Goal: Navigation & Orientation: Find specific page/section

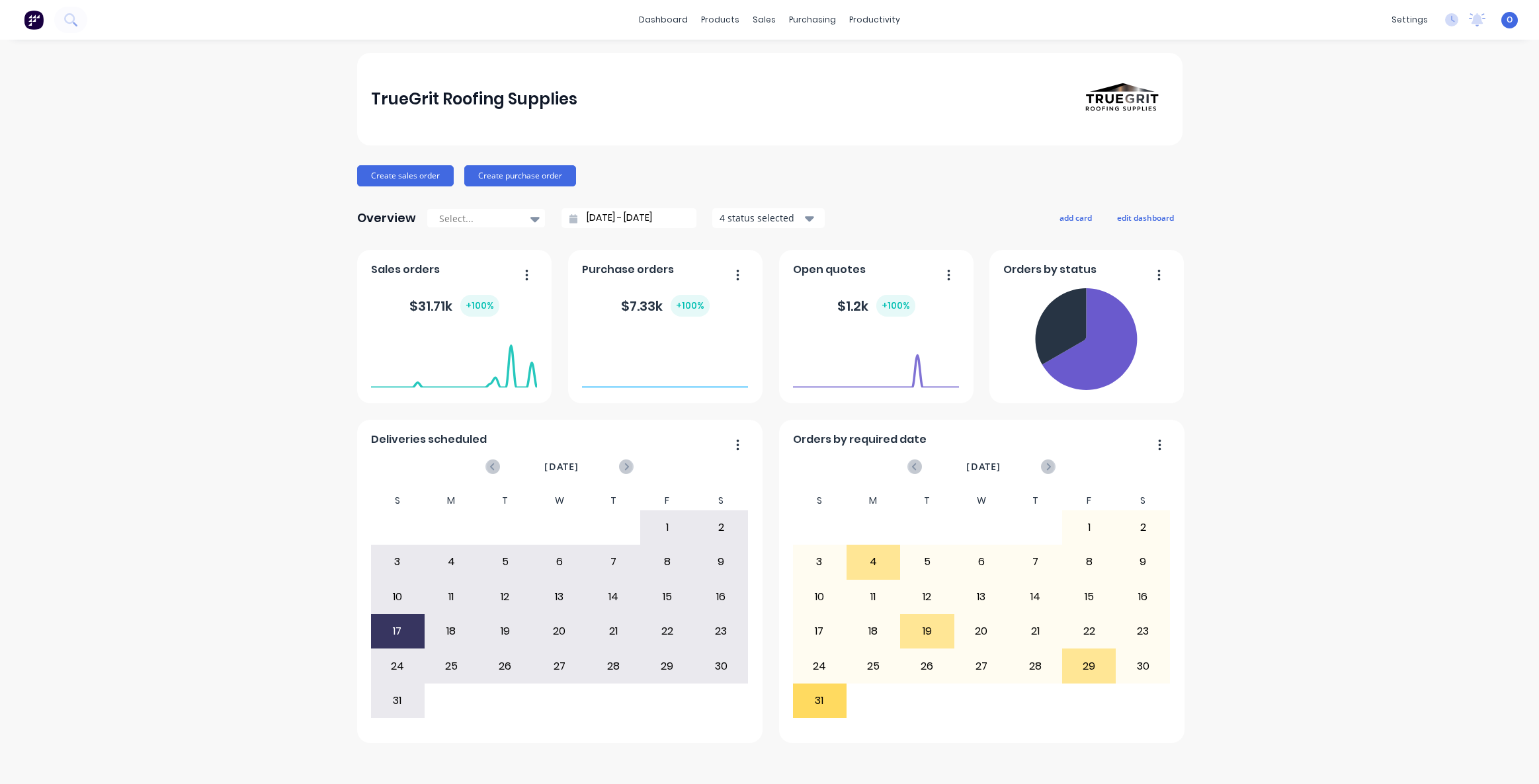
click at [684, 162] on div "TrueGrit Roofing Supplies Create sales order Create purchase order Overview Sel…" at bounding box center [770, 398] width 826 height 690
click at [88, 236] on div "TrueGrit Roofing Supplies Create sales order Create purchase order Overview Sel…" at bounding box center [769, 412] width 1539 height 718
click at [1290, 391] on div "TrueGrit Roofing Supplies Create sales order Create purchase order Overview Sel…" at bounding box center [769, 412] width 1539 height 718
click at [1311, 416] on div "TrueGrit Roofing Supplies Create sales order Create purchase order Overview Sel…" at bounding box center [769, 412] width 1539 height 718
click at [1298, 420] on div "TrueGrit Roofing Supplies Create sales order Create purchase order Overview Sel…" at bounding box center [769, 412] width 1539 height 718
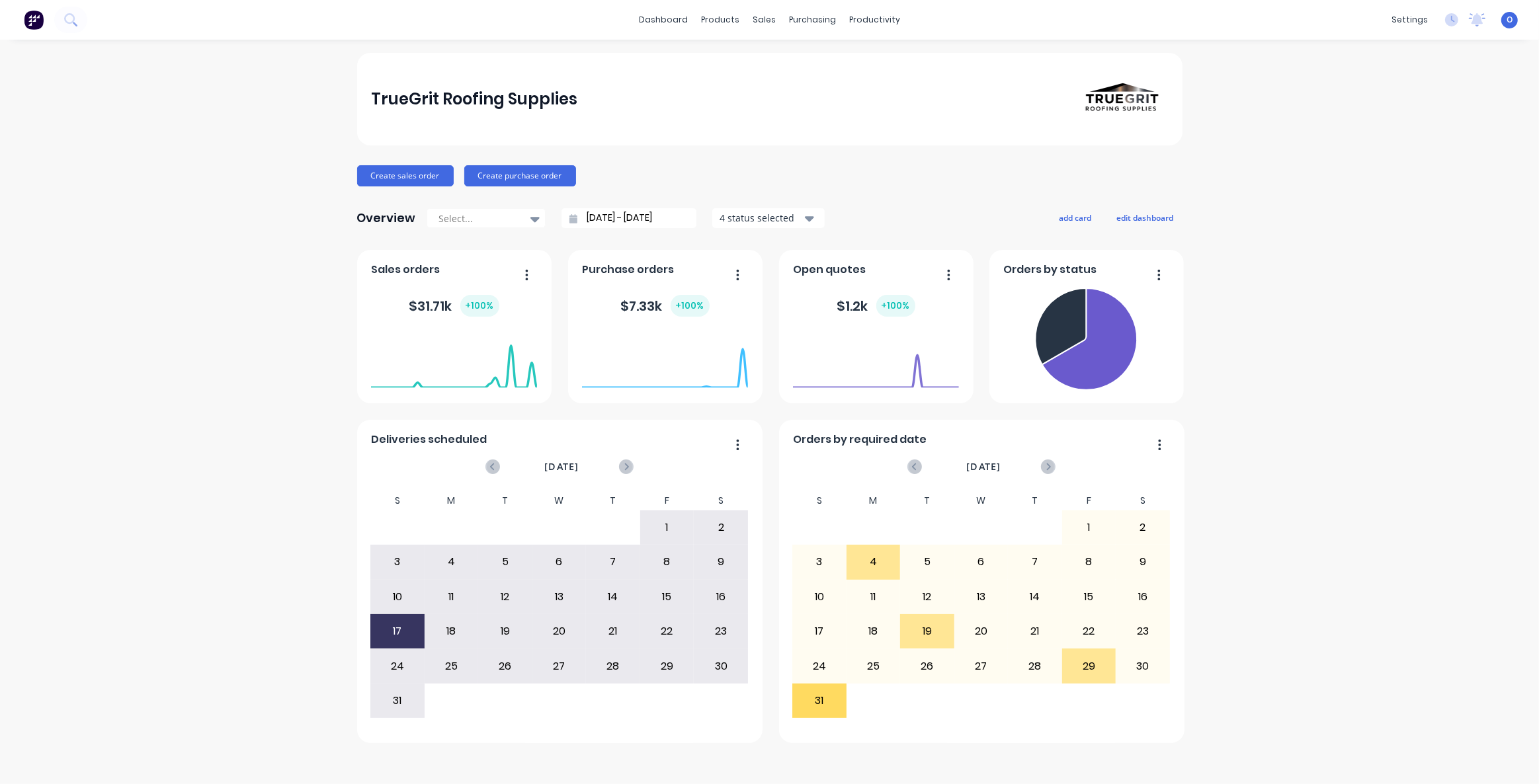
click at [1436, 504] on div "TrueGrit Roofing Supplies Create sales order Create purchase order Overview Sel…" at bounding box center [769, 412] width 1539 height 718
click at [1284, 218] on div "TrueGrit Roofing Supplies Create sales order Create purchase order Overview Sel…" at bounding box center [769, 412] width 1539 height 718
click at [1289, 211] on div "TrueGrit Roofing Supplies Create sales order Create purchase order Overview Sel…" at bounding box center [769, 412] width 1539 height 718
click at [1316, 123] on div "TrueGrit Roofing Supplies Create sales order Create purchase order Overview Sel…" at bounding box center [769, 412] width 1539 height 718
click at [196, 154] on div "TrueGrit Roofing Supplies Create sales order Create purchase order Overview Sel…" at bounding box center [769, 412] width 1539 height 718
